Goal: Transaction & Acquisition: Purchase product/service

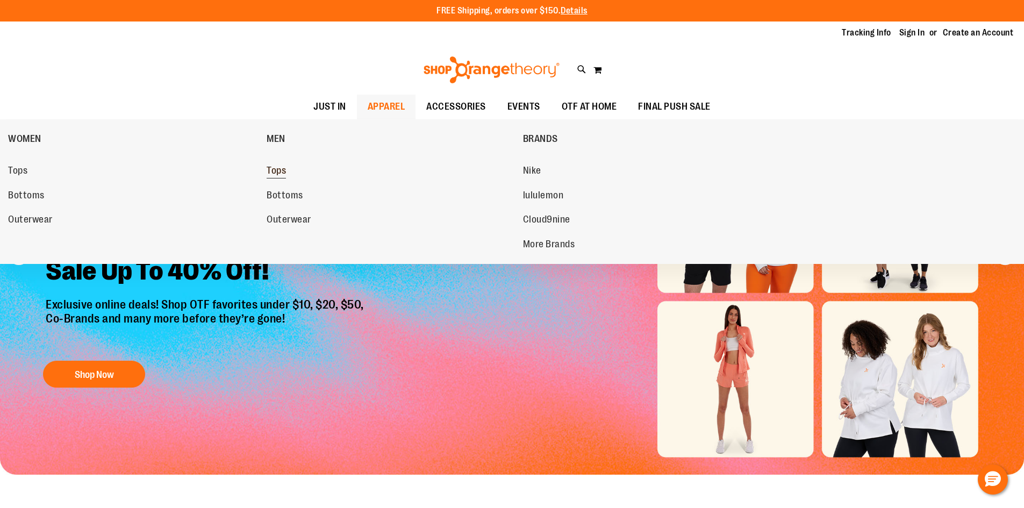
drag, startPoint x: 373, startPoint y: 115, endPoint x: 358, endPoint y: 178, distance: 65.8
drag, startPoint x: 358, startPoint y: 178, endPoint x: 275, endPoint y: 173, distance: 83.0
click at [275, 173] on span "Tops" at bounding box center [276, 171] width 19 height 13
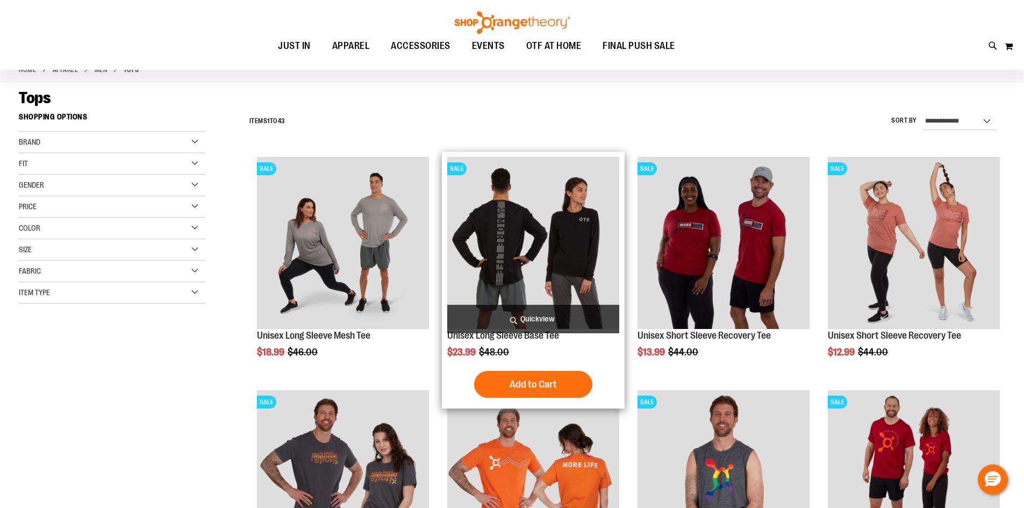
scroll to position [53, 0]
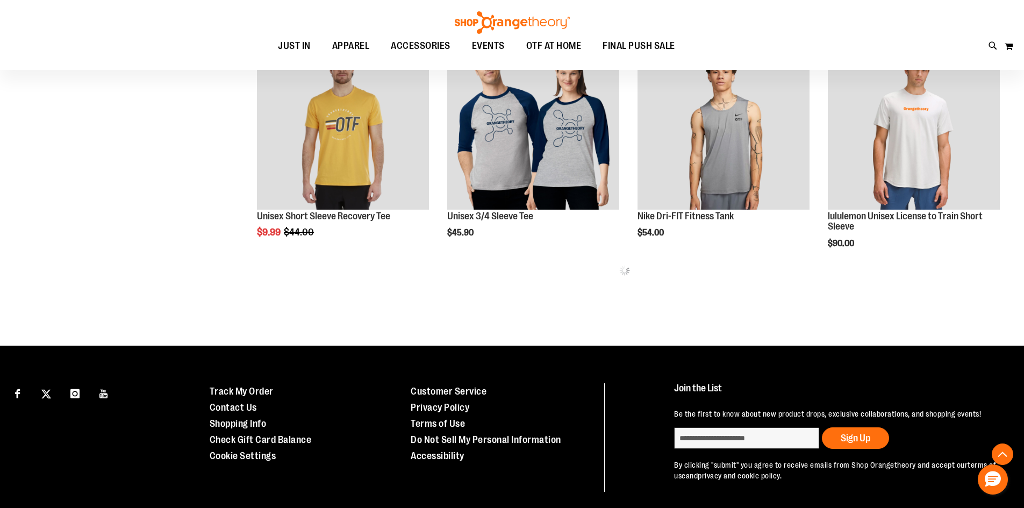
scroll to position [687, 0]
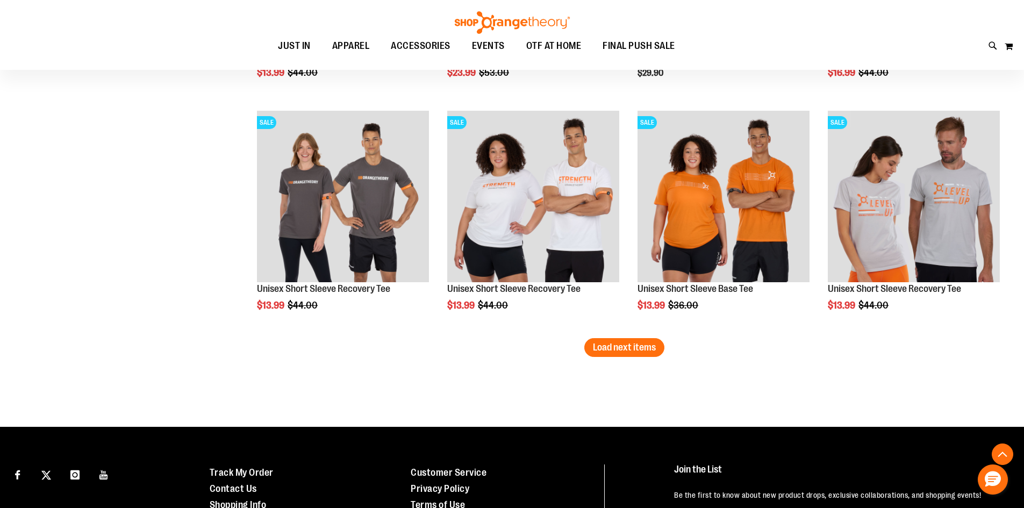
scroll to position [1989, 0]
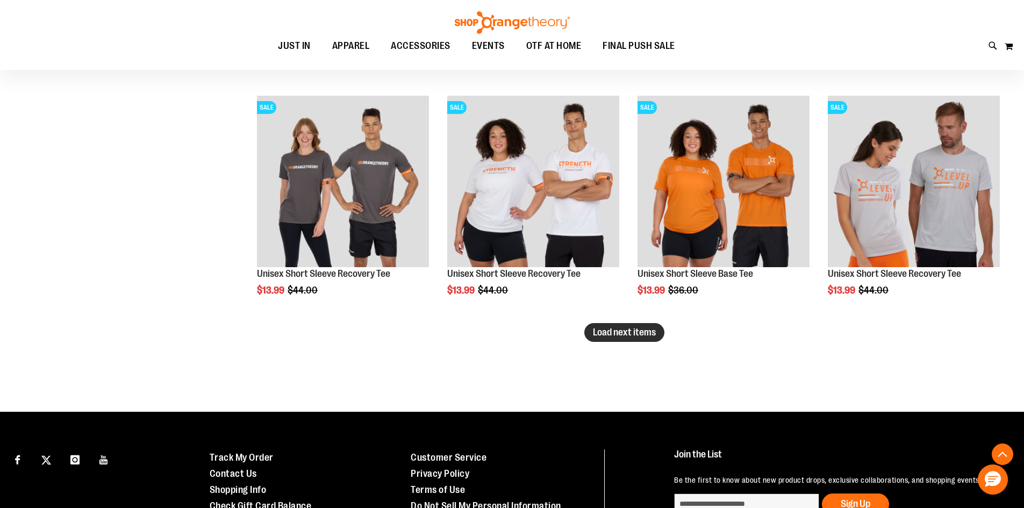
click at [614, 335] on span "Load next items" at bounding box center [624, 332] width 63 height 11
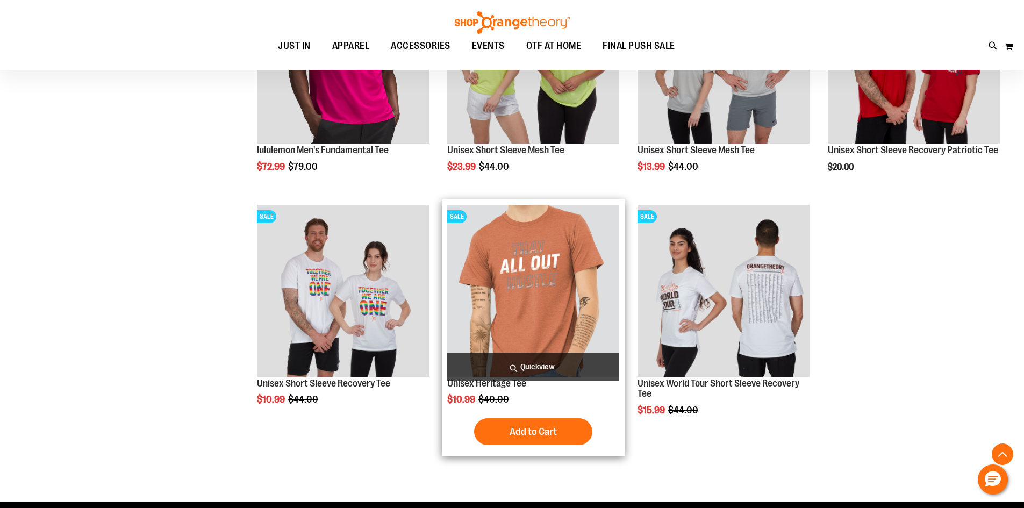
scroll to position [2365, 0]
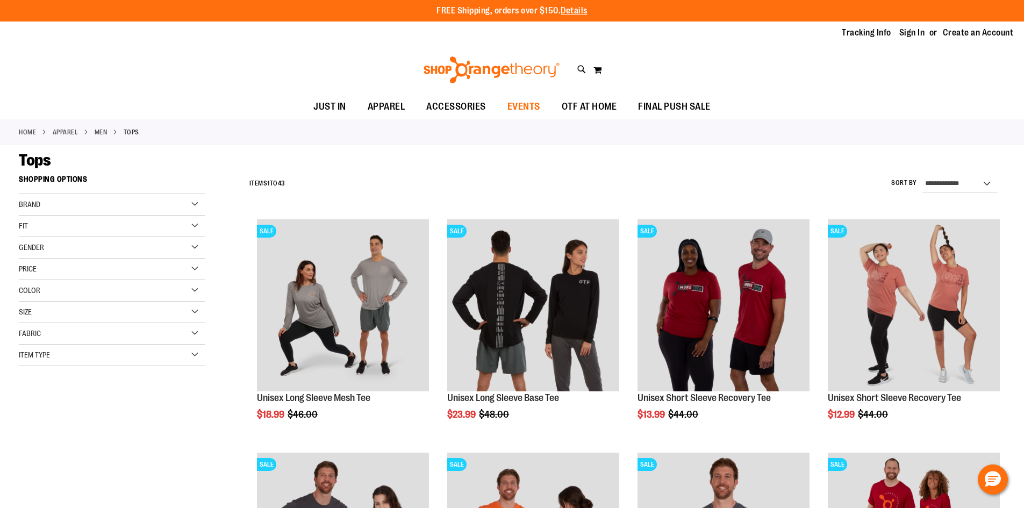
click at [517, 114] on span "EVENTS" at bounding box center [523, 107] width 33 height 24
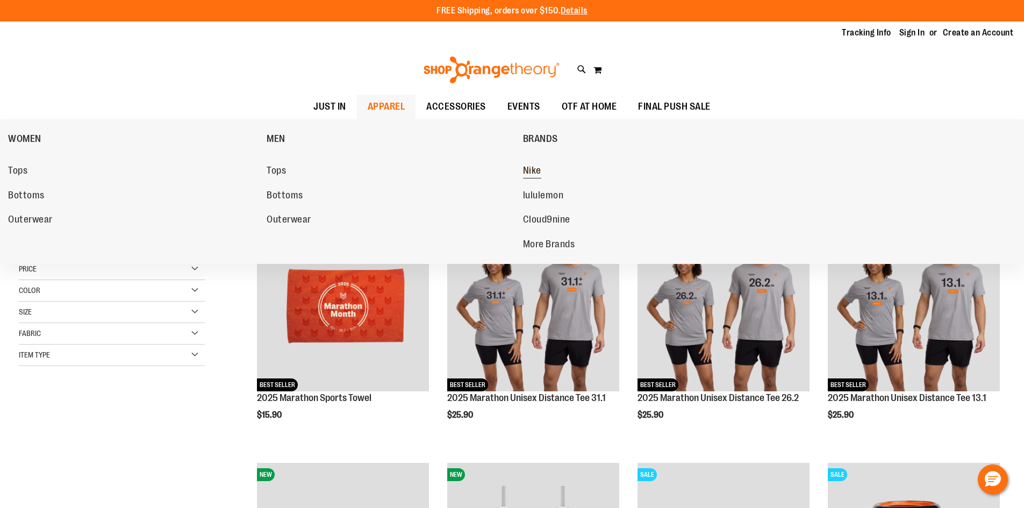
click at [534, 169] on span "Nike" at bounding box center [532, 171] width 18 height 13
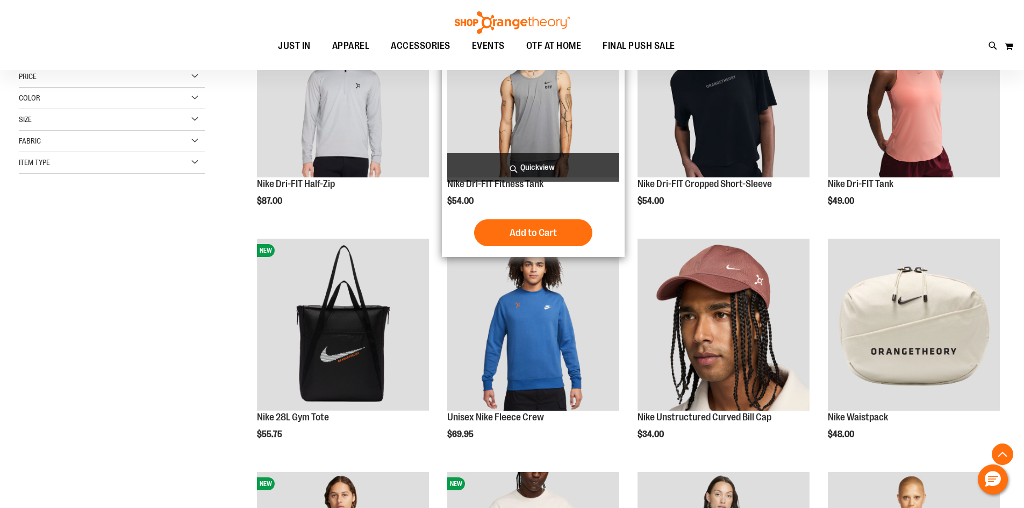
scroll to position [215, 0]
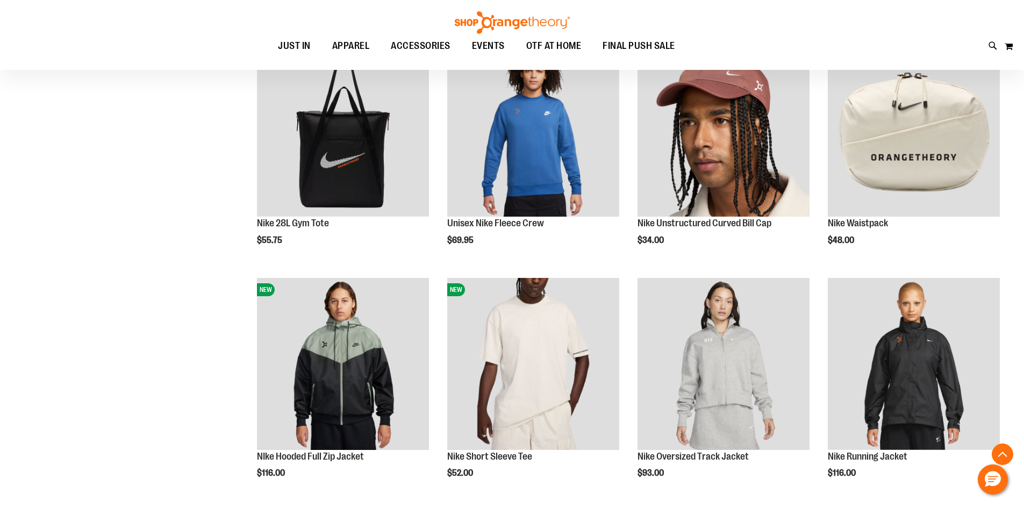
scroll to position [623, 0]
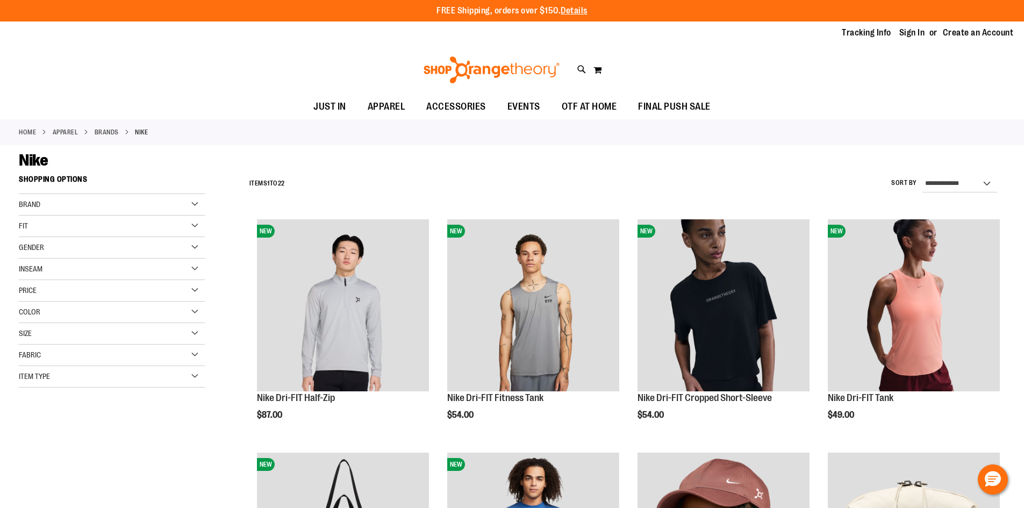
drag, startPoint x: 509, startPoint y: 115, endPoint x: 484, endPoint y: 133, distance: 30.9
drag, startPoint x: 484, startPoint y: 133, endPoint x: 451, endPoint y: 149, distance: 36.8
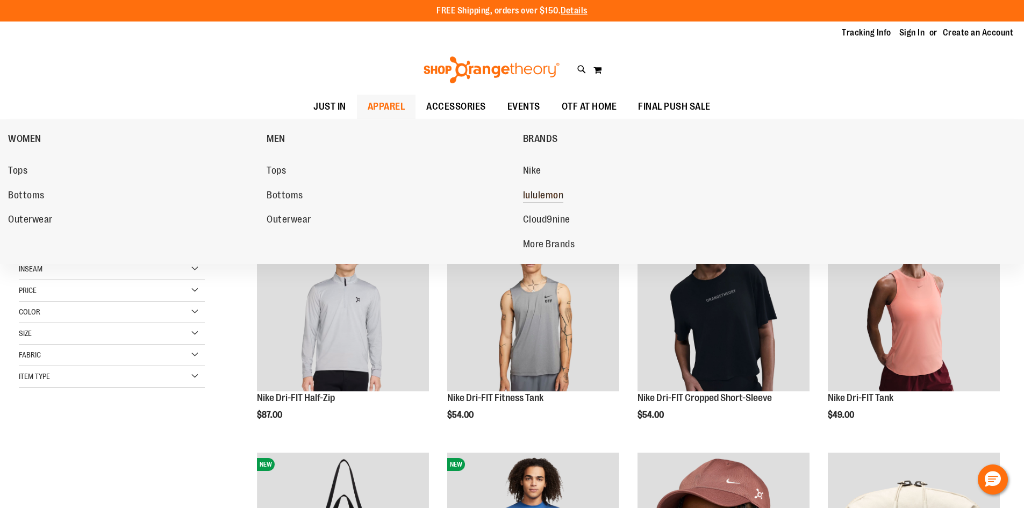
click at [534, 193] on span "lululemon" at bounding box center [543, 196] width 41 height 13
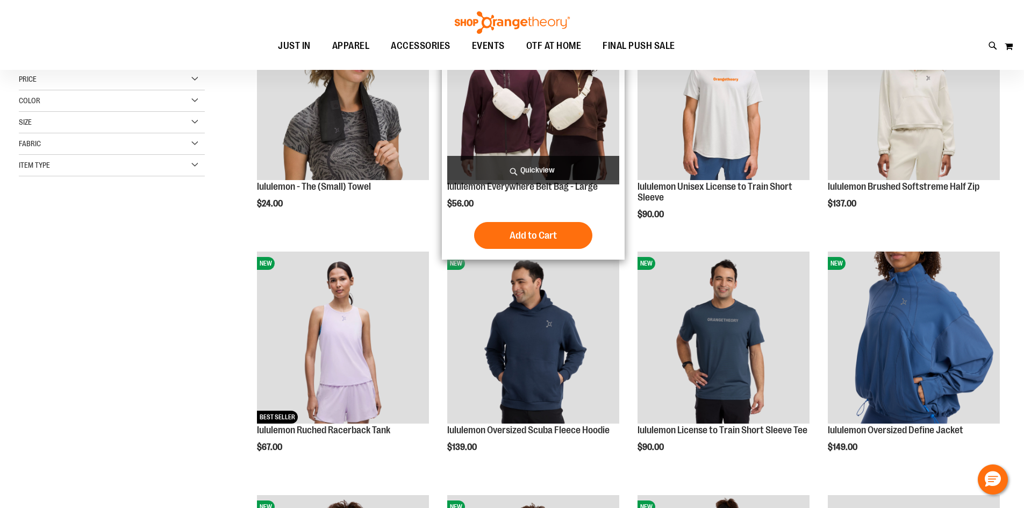
scroll to position [215, 0]
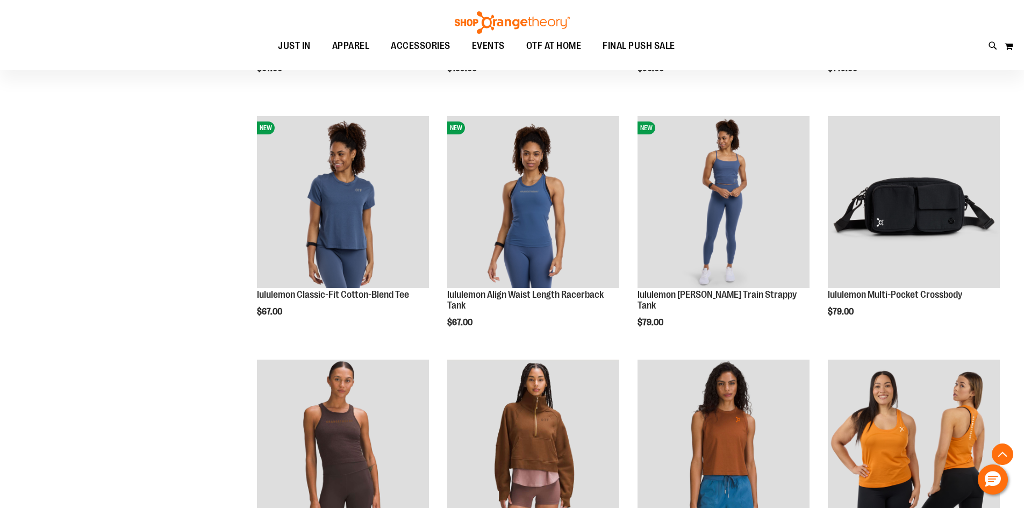
scroll to position [591, 0]
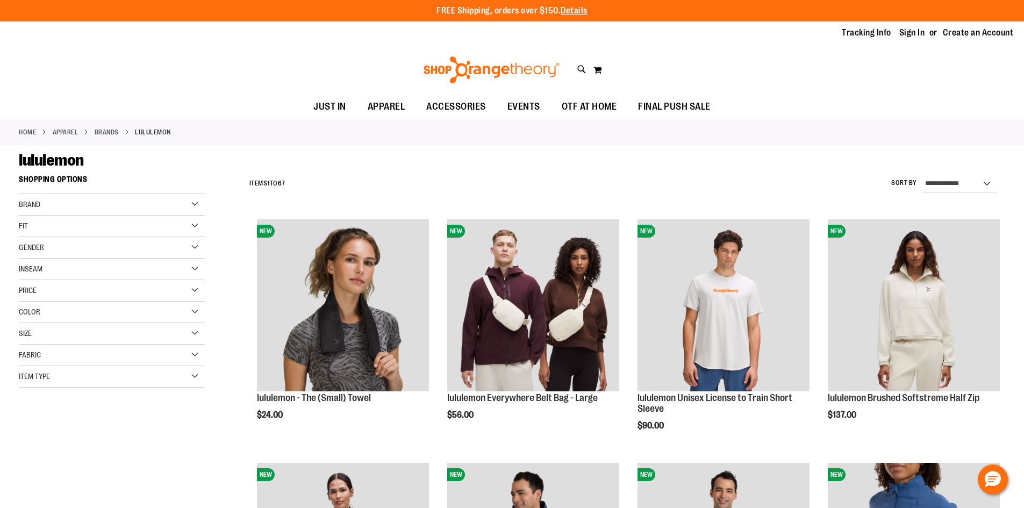
click at [202, 253] on div "Gender" at bounding box center [112, 248] width 186 height 22
click at [25, 271] on link "Men 8 items" at bounding box center [105, 269] width 178 height 11
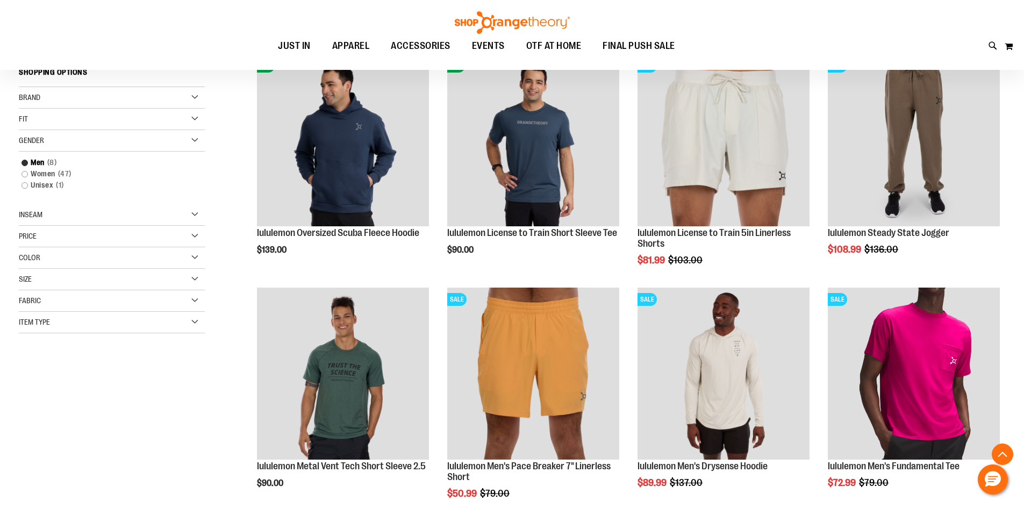
scroll to position [170, 0]
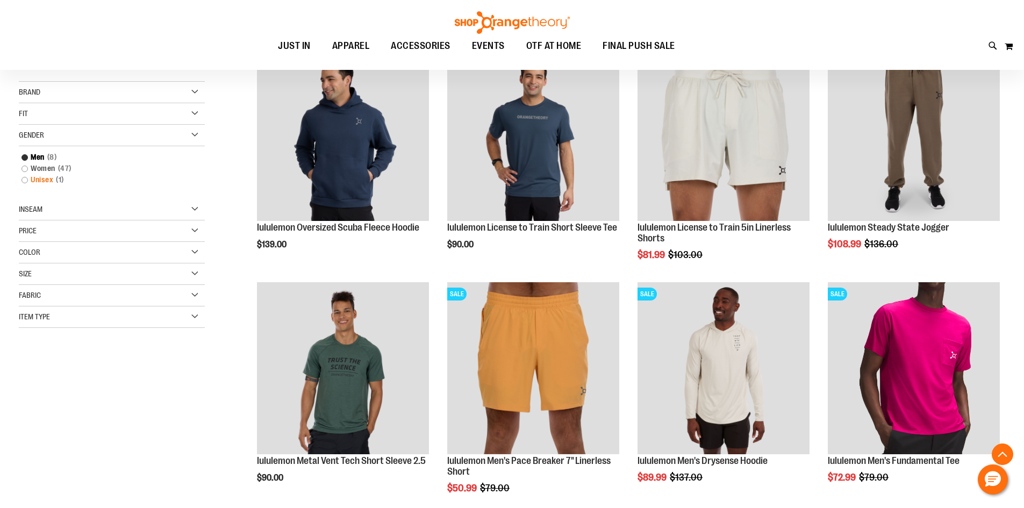
click at [44, 185] on link "Unisex 1 item" at bounding box center [105, 179] width 178 height 11
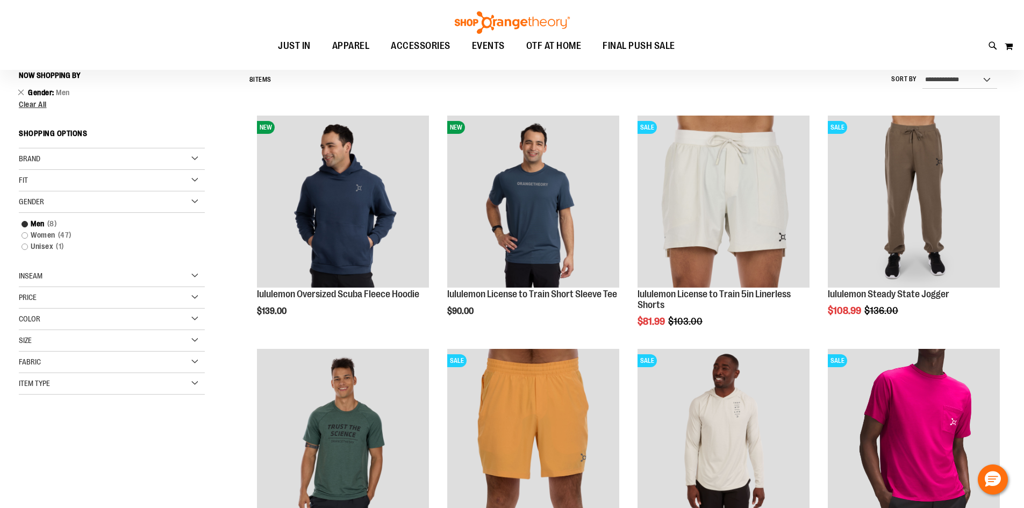
scroll to position [100, 0]
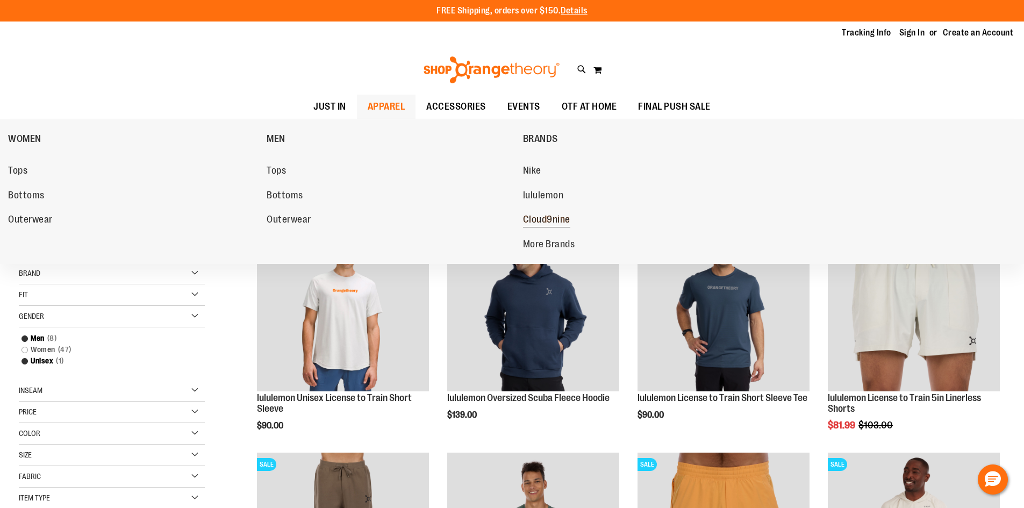
click at [537, 210] on link "Cloud9nine" at bounding box center [647, 219] width 248 height 19
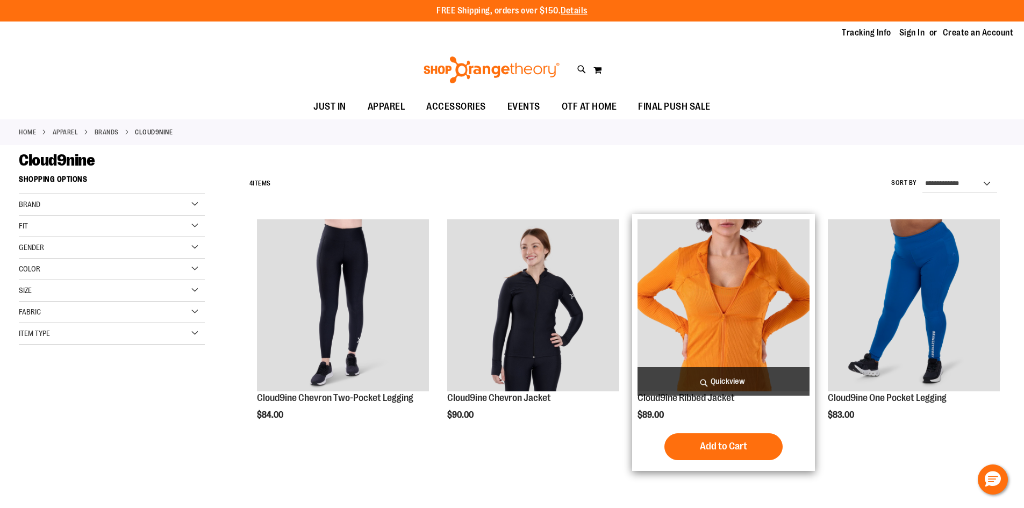
click at [679, 298] on img "product" at bounding box center [724, 305] width 172 height 172
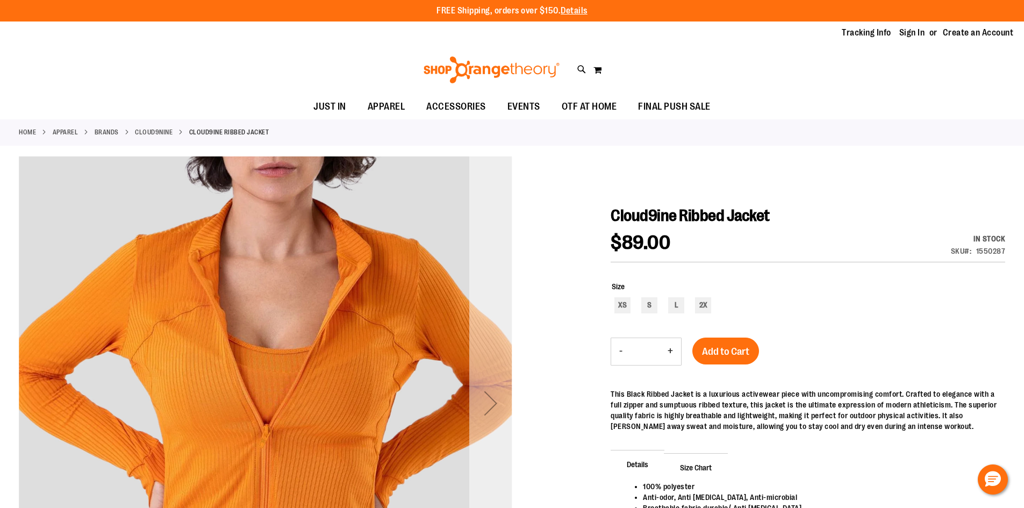
click at [498, 393] on div "Next" at bounding box center [490, 403] width 43 height 43
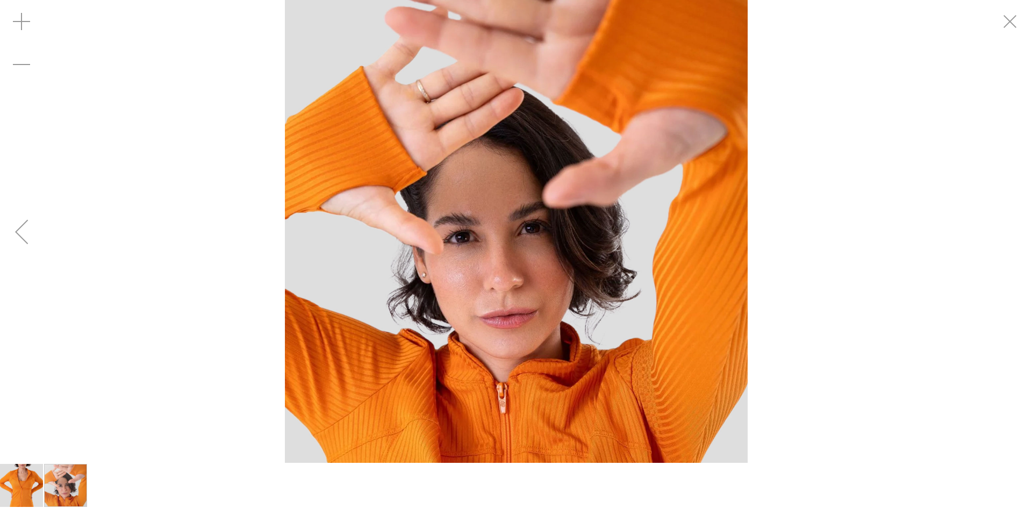
click at [498, 393] on img "carousel" at bounding box center [516, 231] width 463 height 463
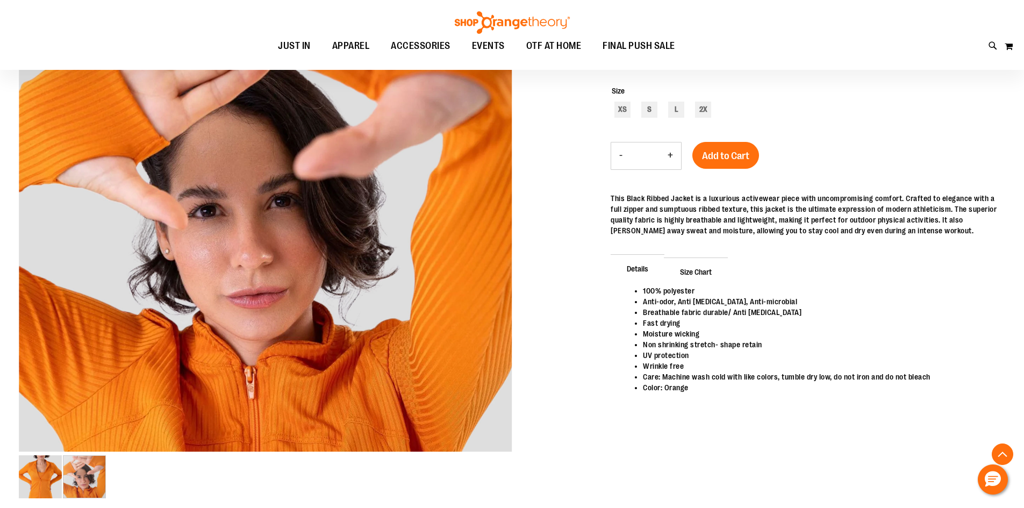
scroll to position [215, 0]
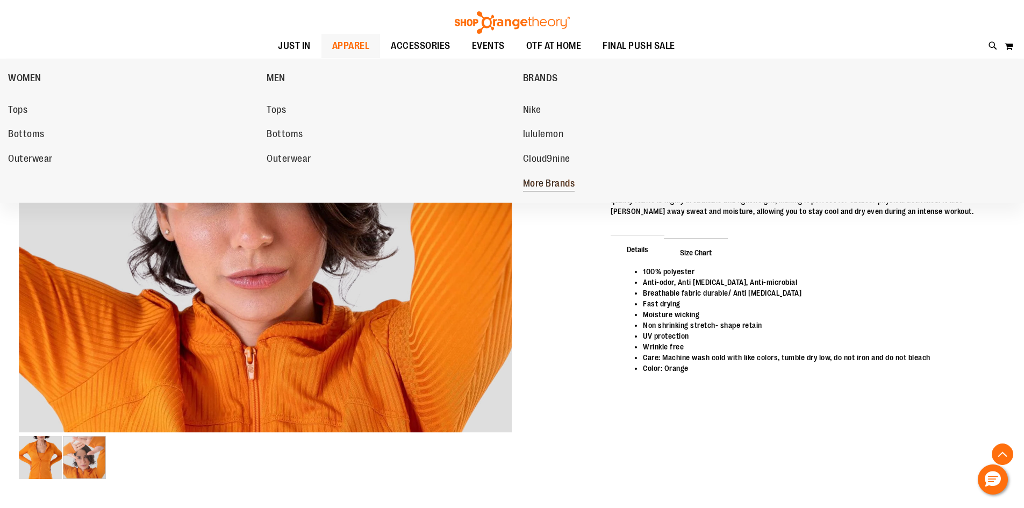
click at [567, 183] on span "More Brands" at bounding box center [549, 184] width 52 height 13
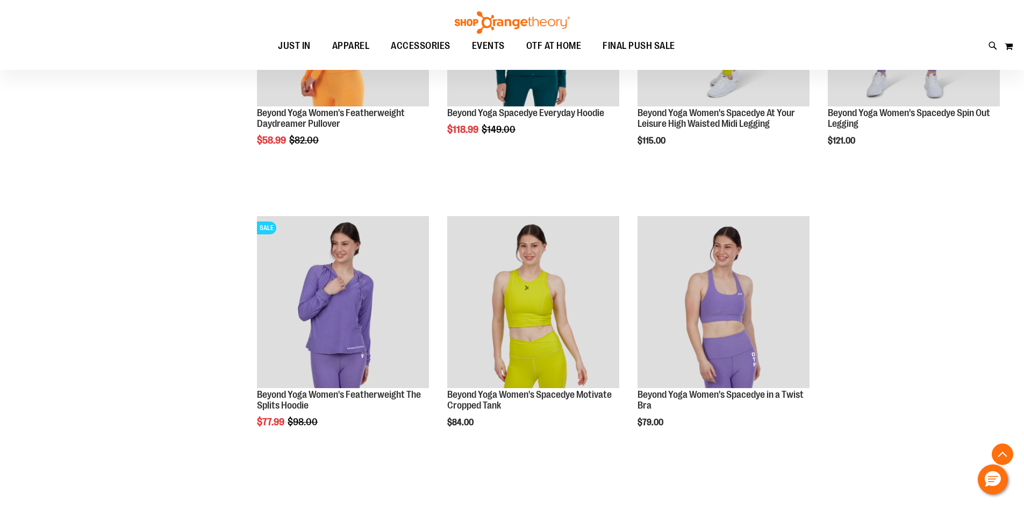
scroll to position [591, 0]
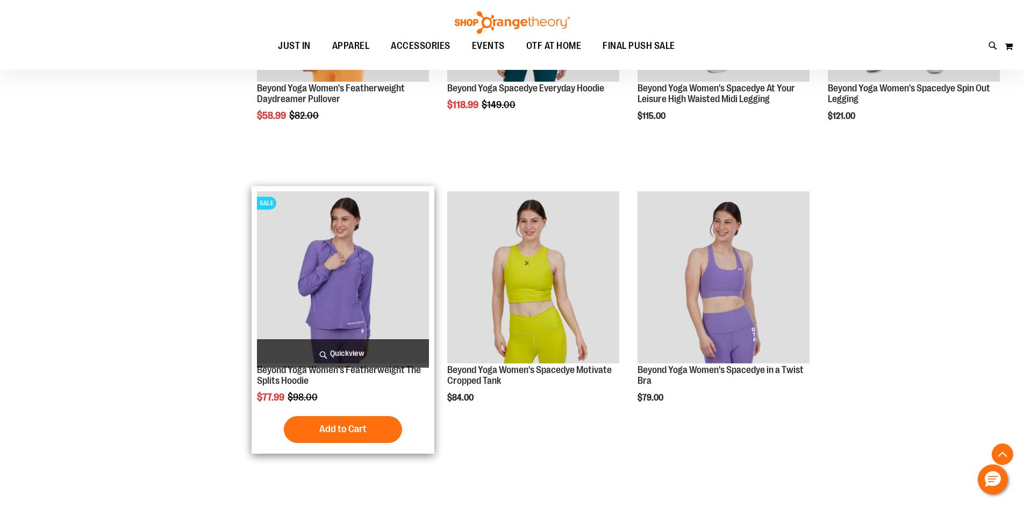
click at [387, 383] on h2 "Beyond Yoga Women's Featherweight The Splits Hoodie" at bounding box center [343, 376] width 172 height 22
click at [363, 309] on img "product" at bounding box center [343, 277] width 172 height 172
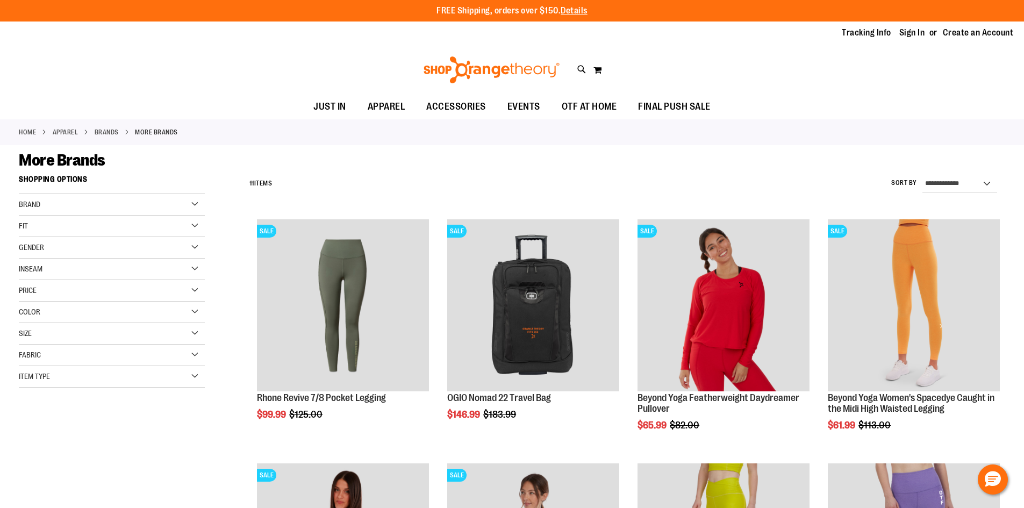
scroll to position [640, 0]
